Goal: Task Accomplishment & Management: Use online tool/utility

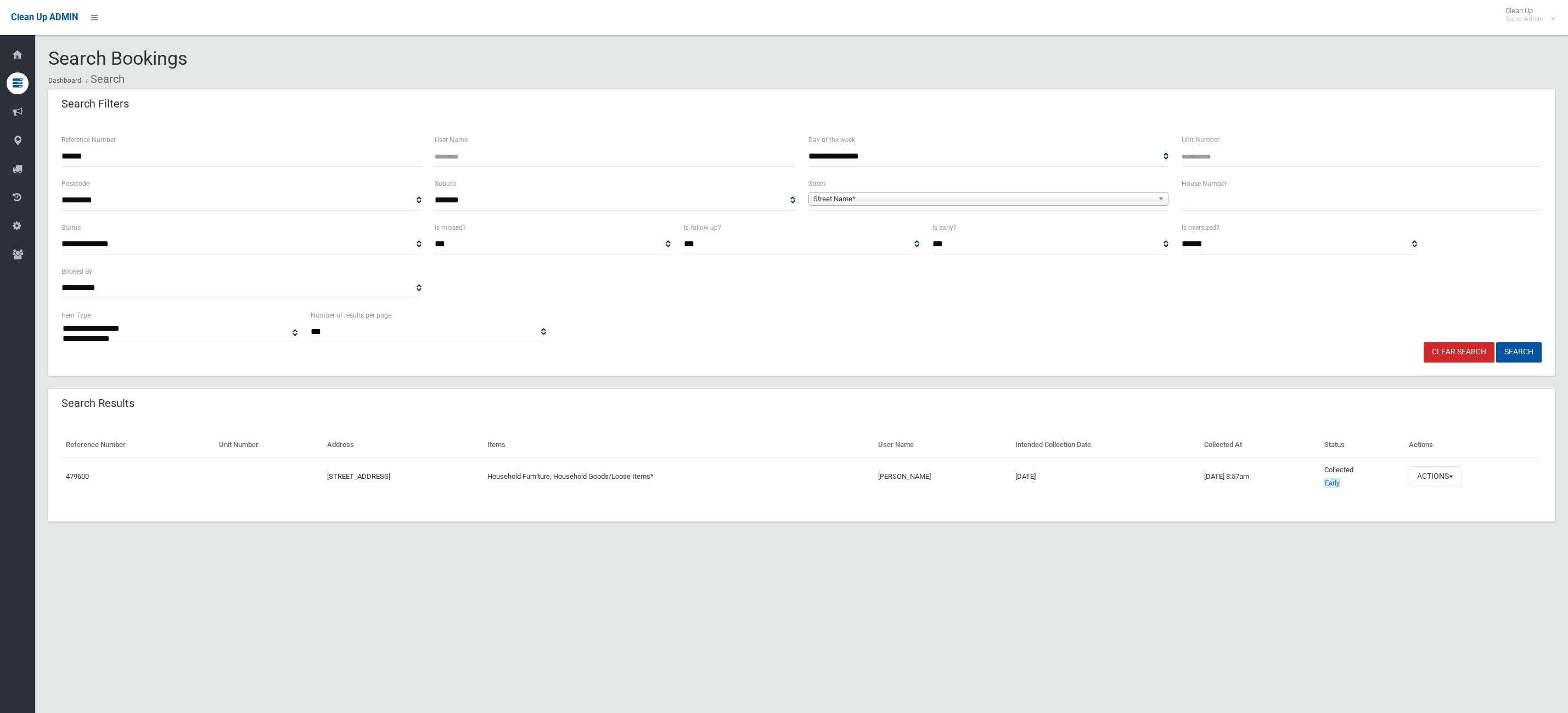
select select
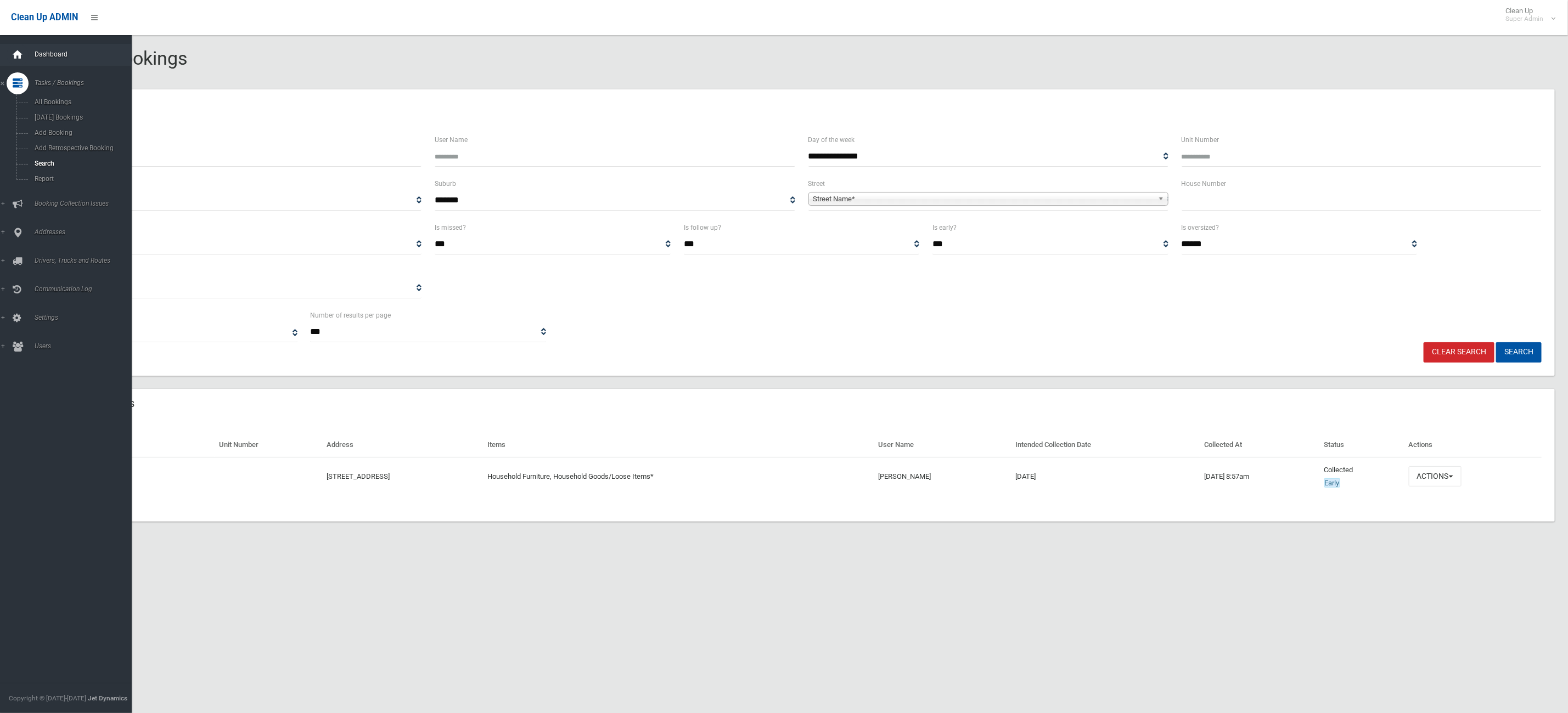
click at [12, 58] on icon at bounding box center [18, 55] width 12 height 22
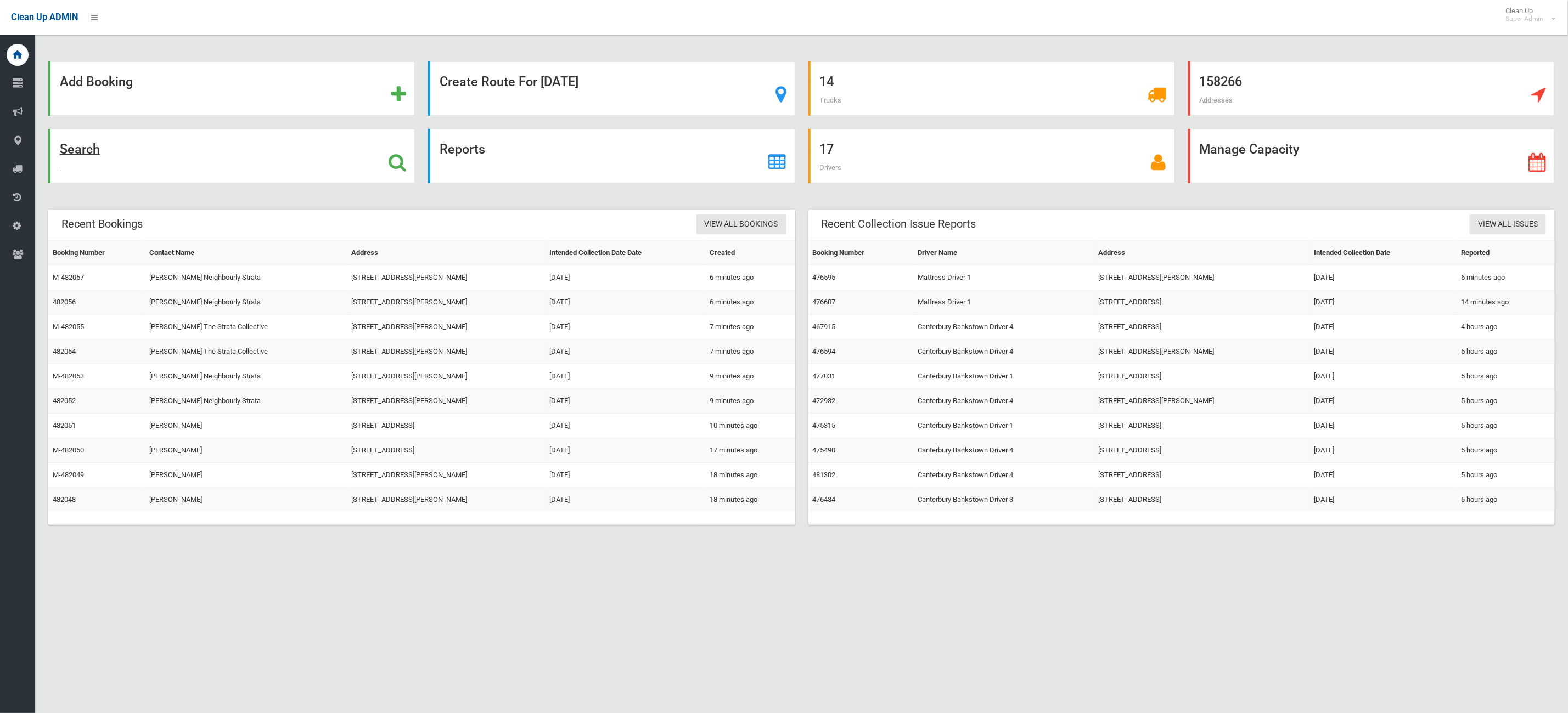
drag, startPoint x: 0, startPoint y: 0, endPoint x: 175, endPoint y: 173, distance: 246.1
click at [173, 175] on div "Search" at bounding box center [231, 156] width 366 height 54
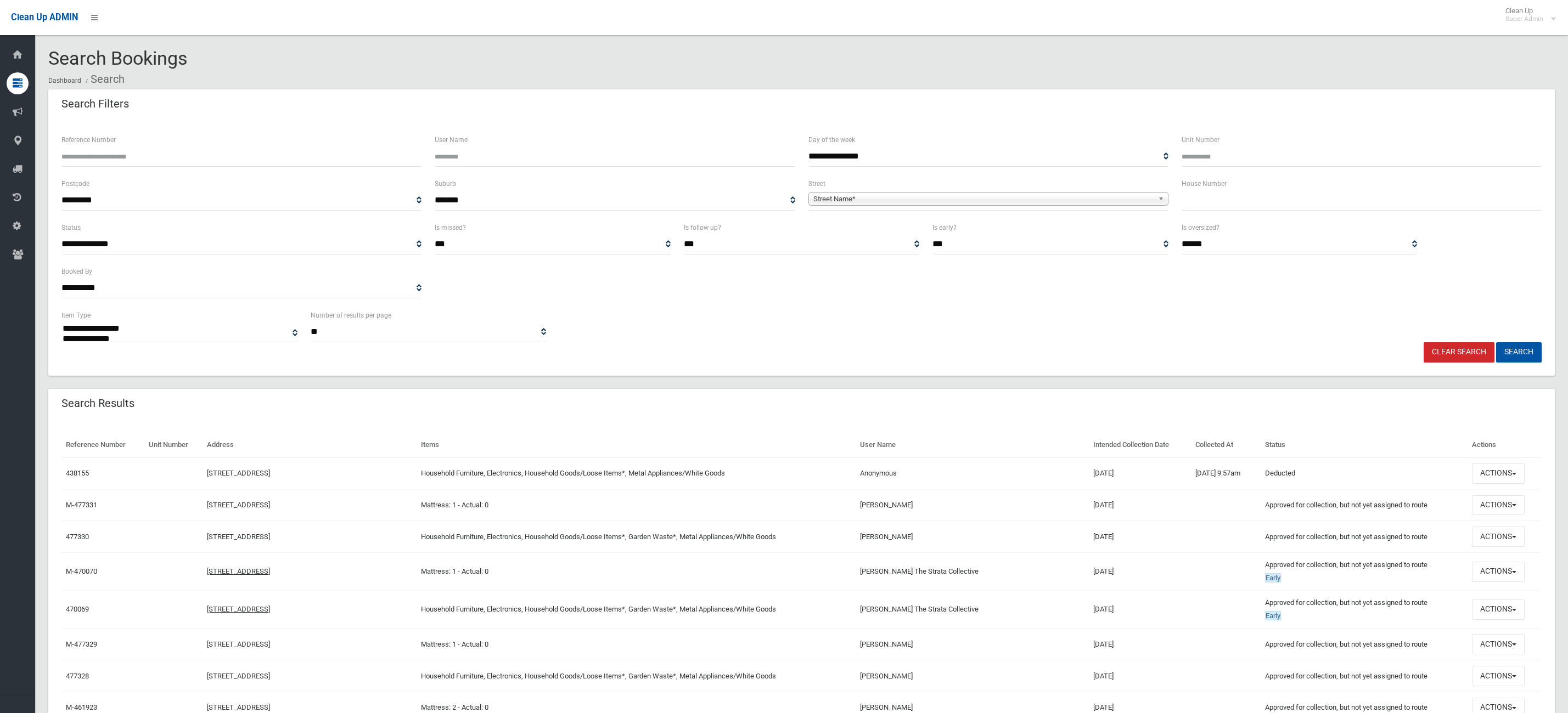
select select
click at [1288, 201] on input "text" at bounding box center [1361, 200] width 360 height 20
type input "**"
click at [972, 201] on span "Street Name*" at bounding box center [983, 199] width 340 height 13
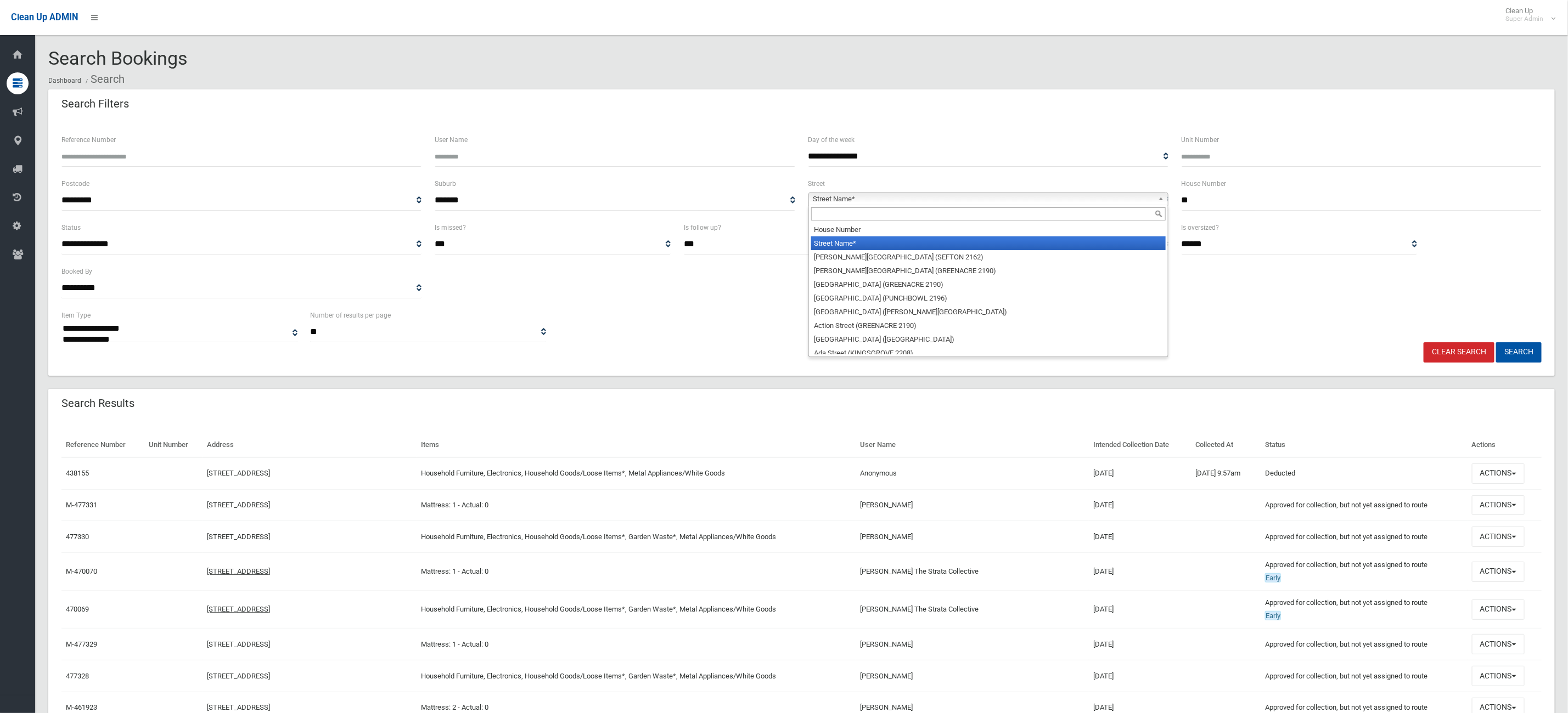
click at [916, 220] on input "text" at bounding box center [989, 214] width 354 height 13
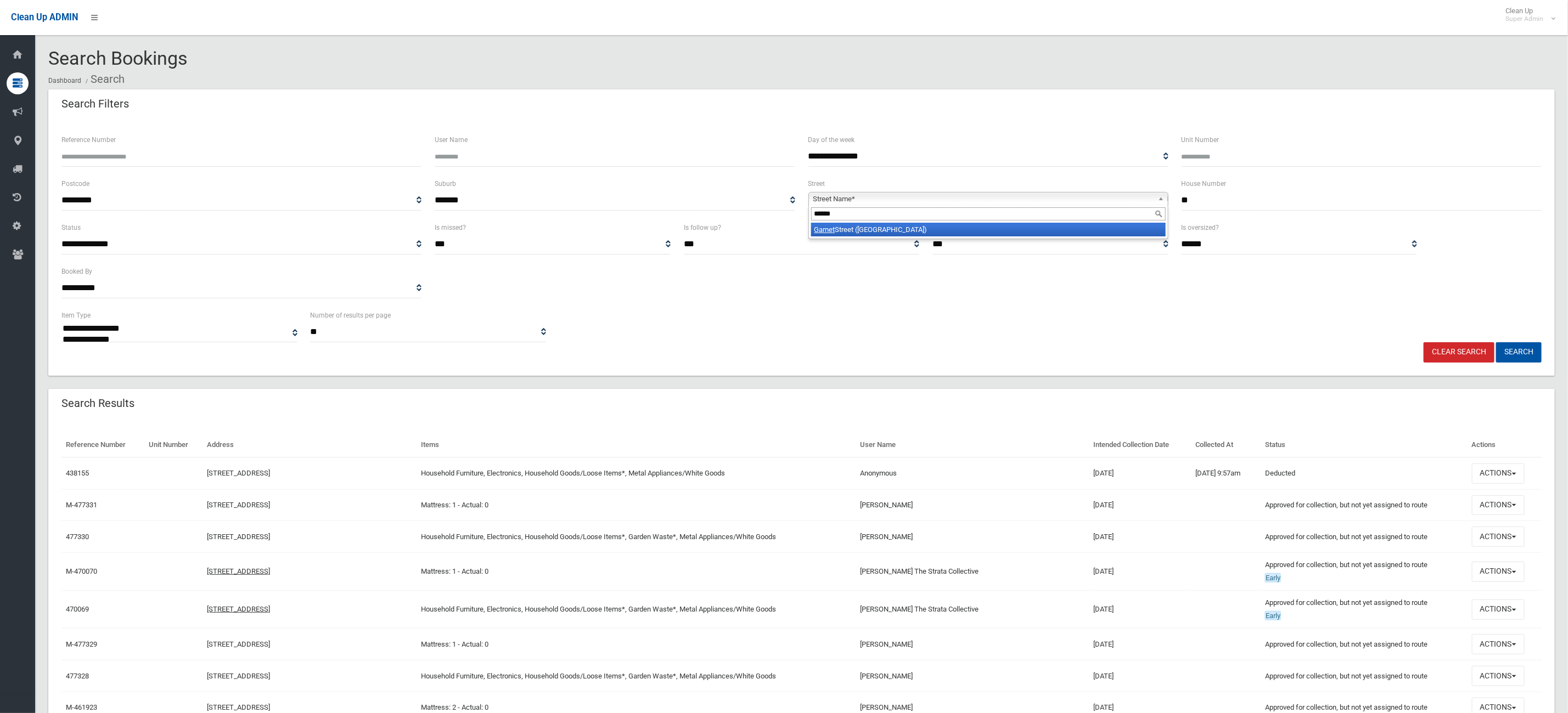
type input "******"
click at [889, 227] on li "Garnet Street (HURLSTONE PARK 2193)" at bounding box center [989, 229] width 354 height 14
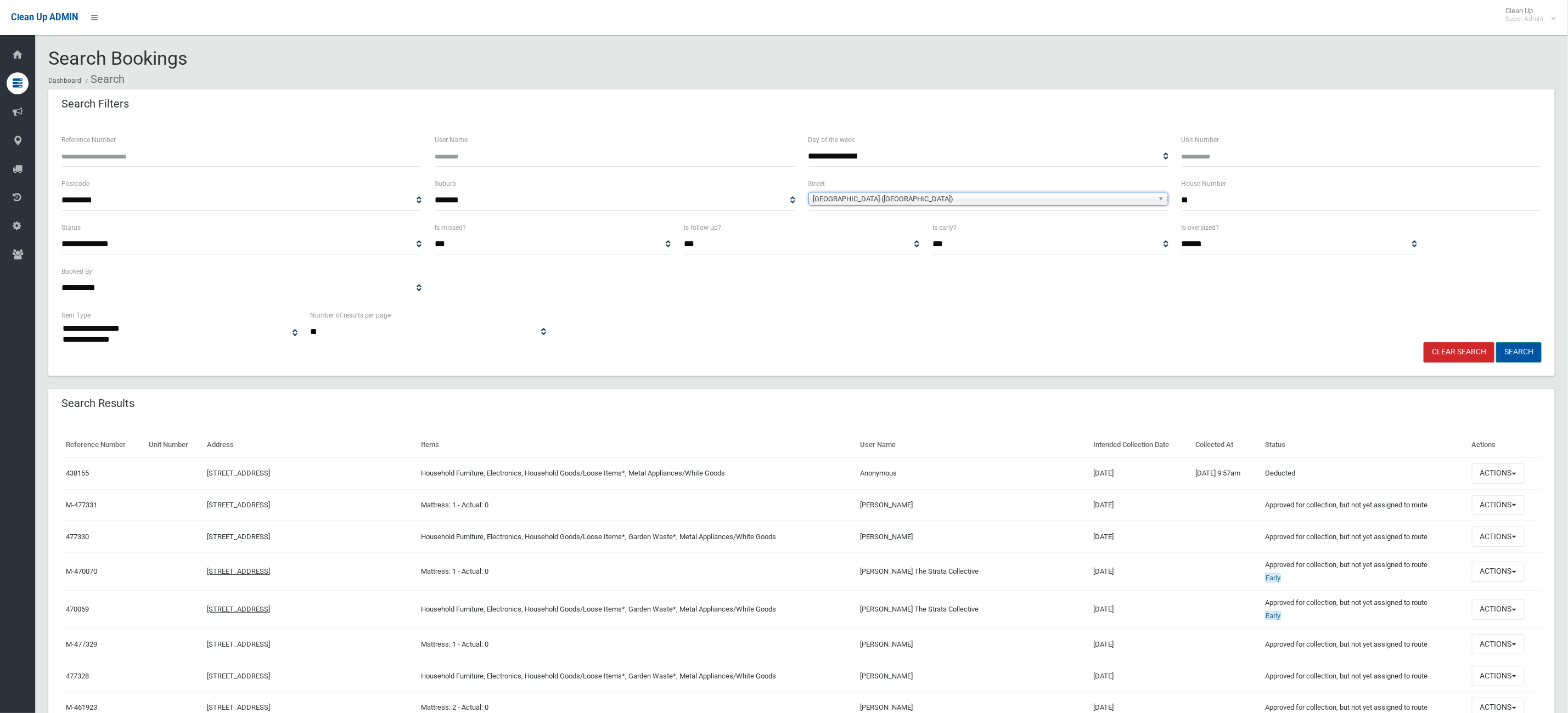
click at [1521, 350] on button "Search" at bounding box center [1519, 352] width 46 height 20
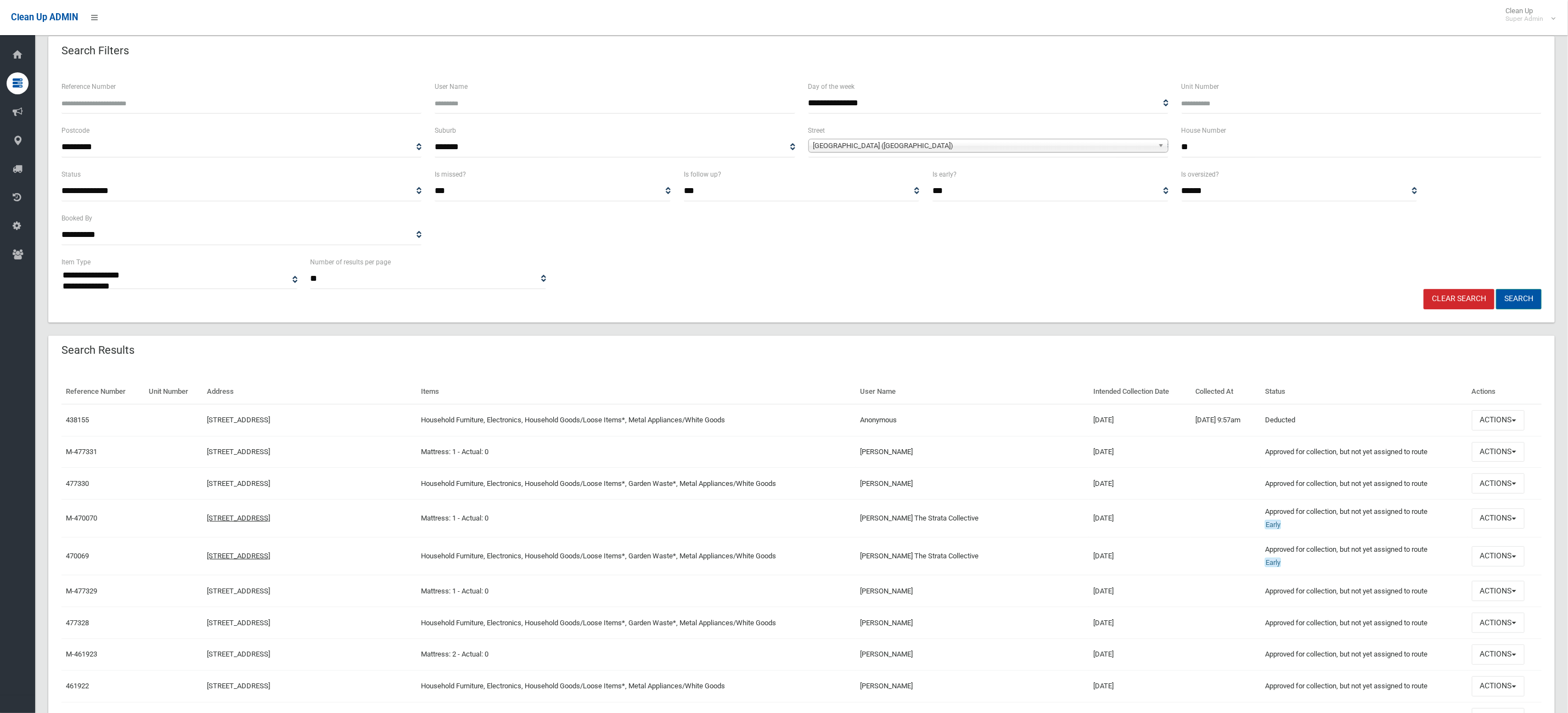
scroll to position [78, 0]
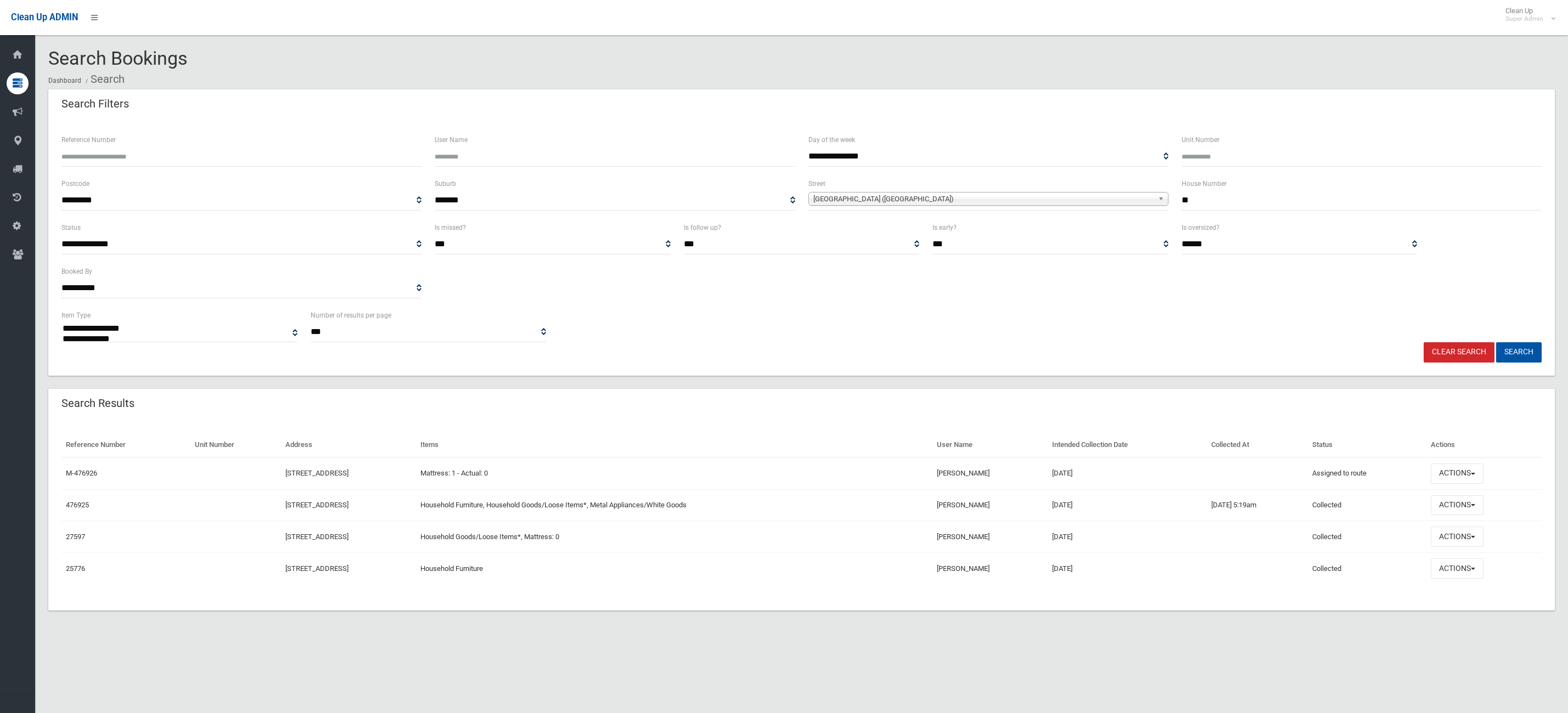
select select
click at [1446, 500] on button "Actions" at bounding box center [1457, 505] width 53 height 20
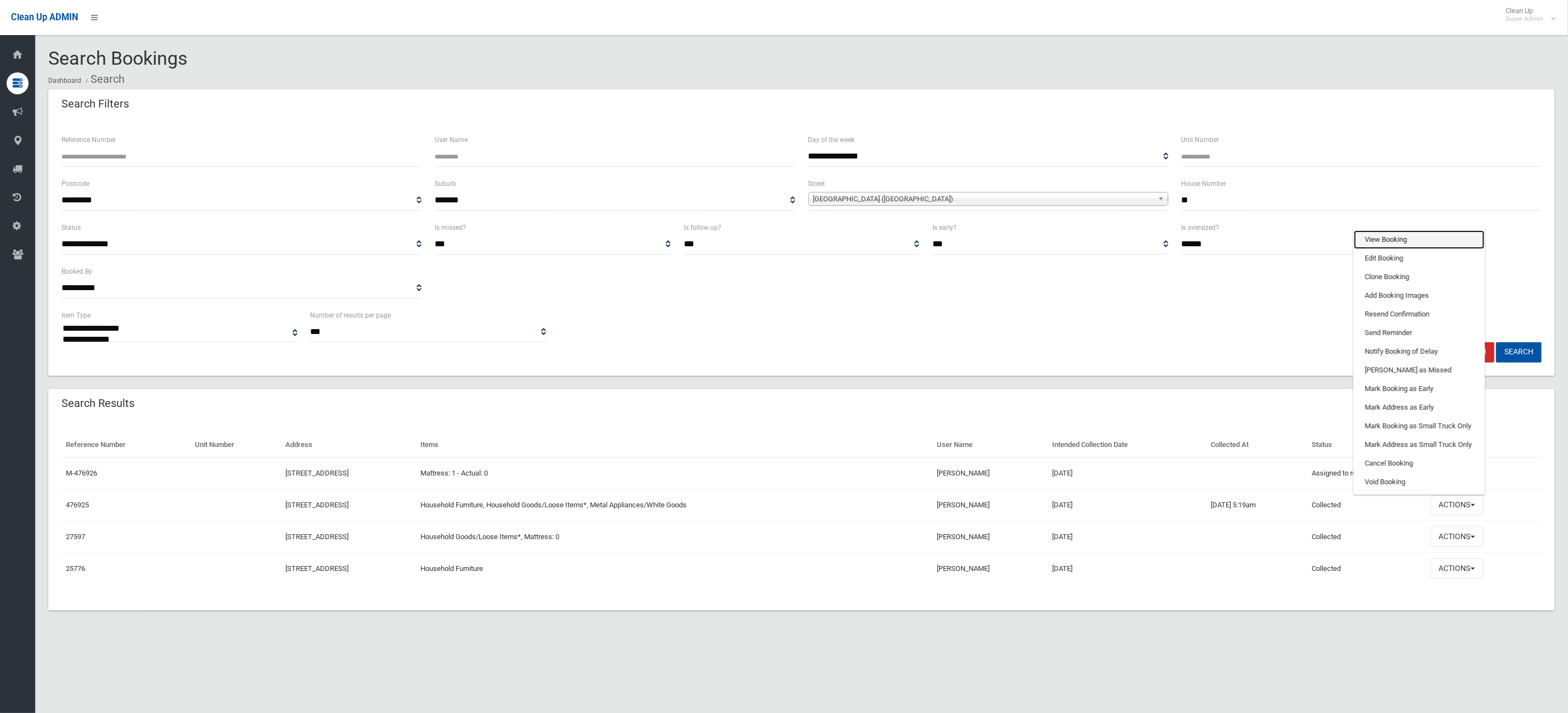
click at [1423, 245] on link "View Booking" at bounding box center [1419, 240] width 131 height 19
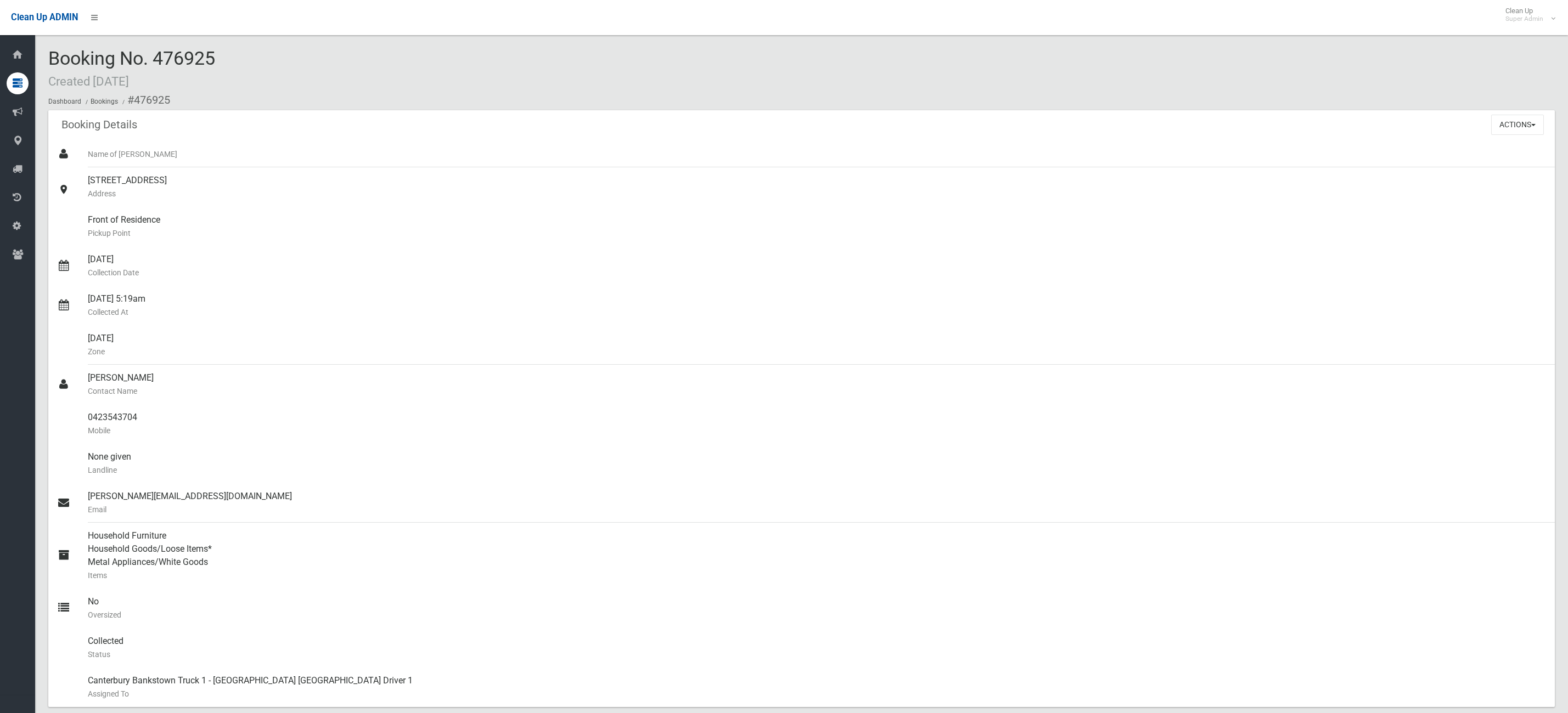
scroll to position [493, 0]
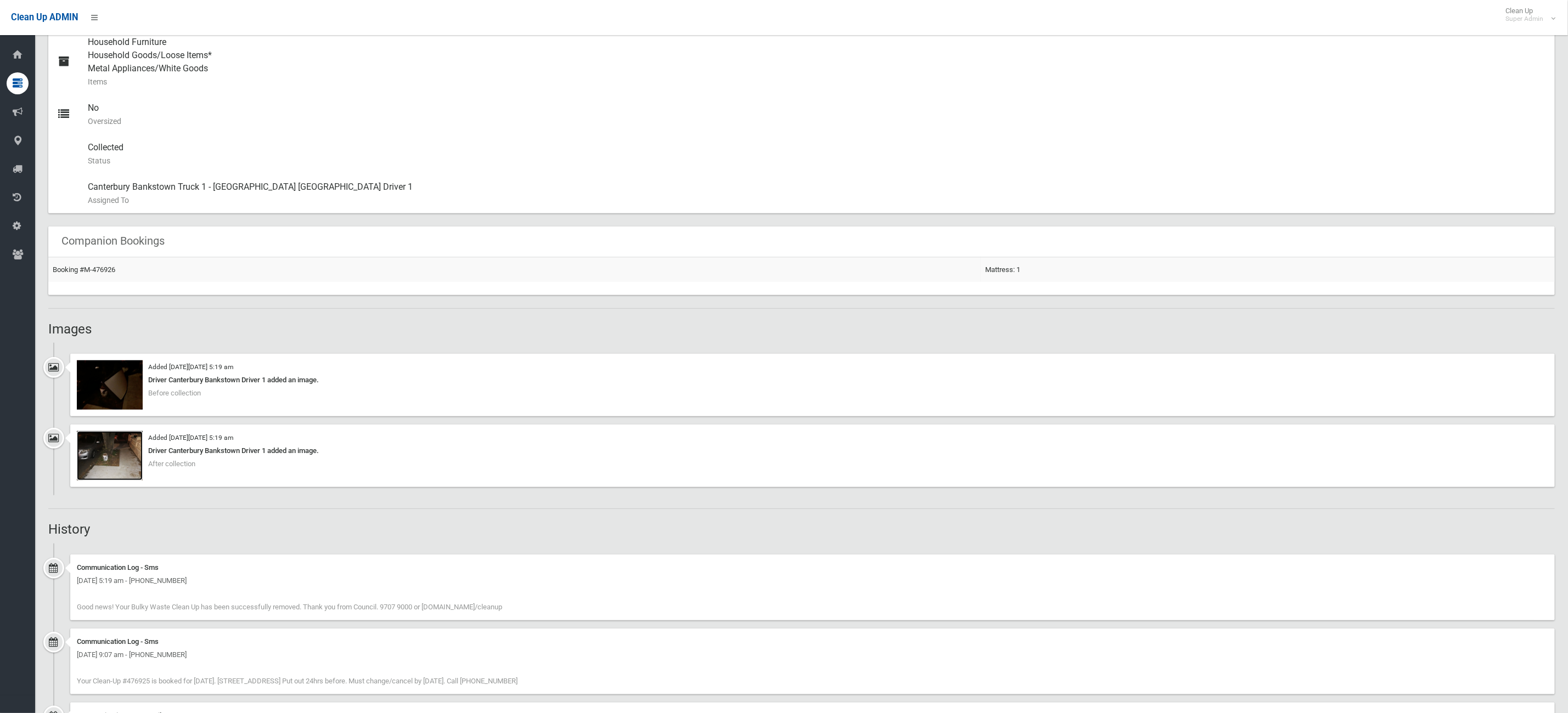
click at [125, 467] on img at bounding box center [110, 456] width 66 height 49
click at [105, 402] on img at bounding box center [110, 384] width 66 height 49
click at [104, 456] on img at bounding box center [110, 456] width 66 height 49
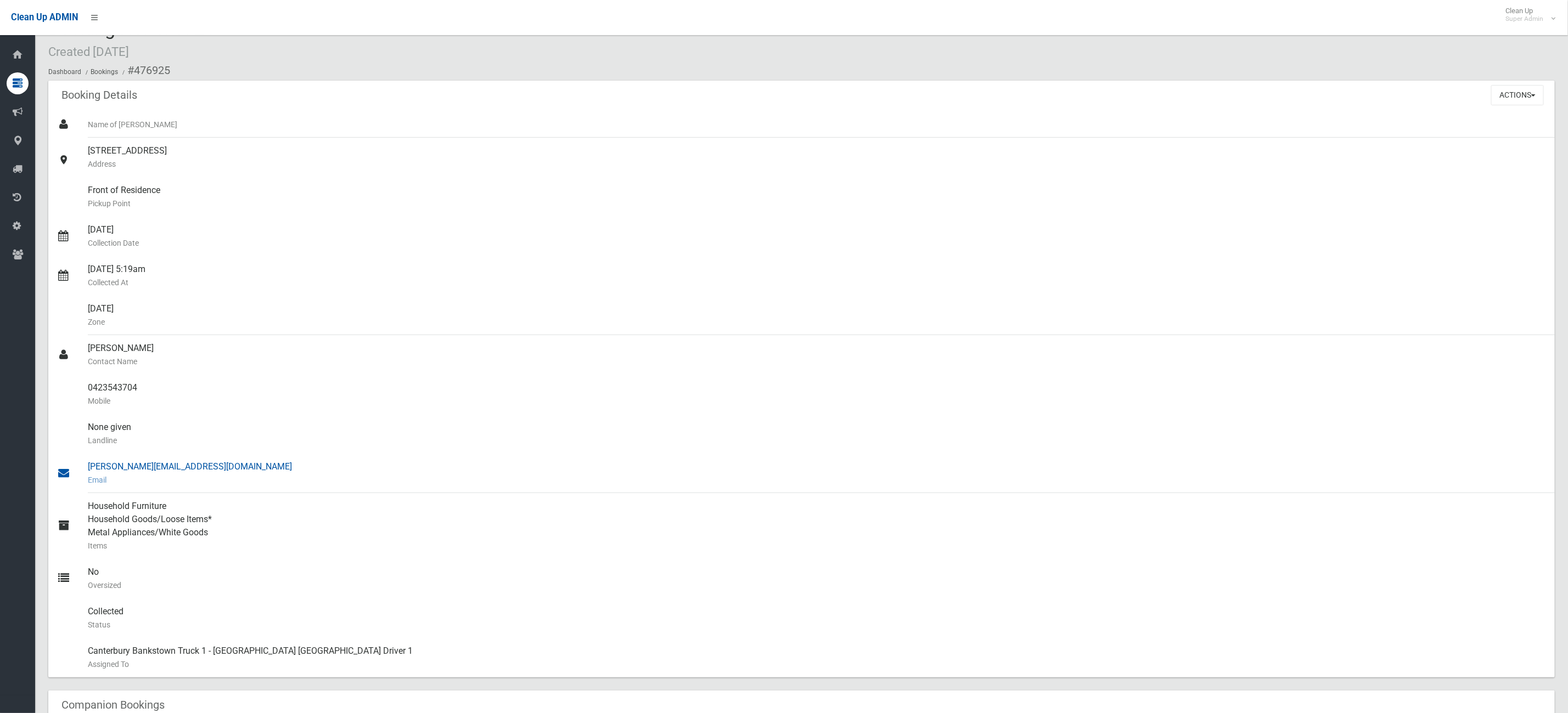
scroll to position [0, 0]
